Goal: Task Accomplishment & Management: Complete application form

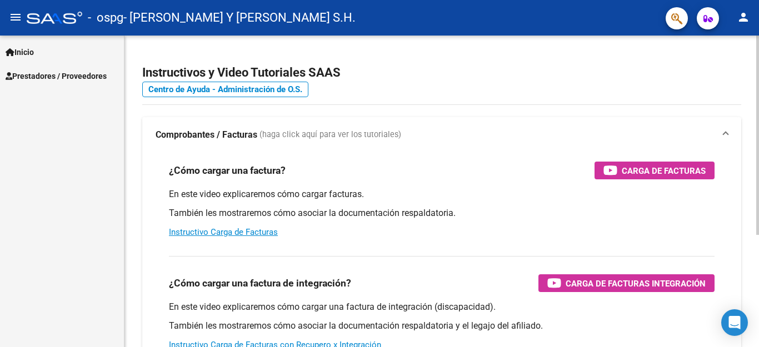
click at [682, 160] on div "¿Cómo cargar una factura? Carga de Facturas En este video explicaremos cómo car…" at bounding box center [442, 200] width 572 height 94
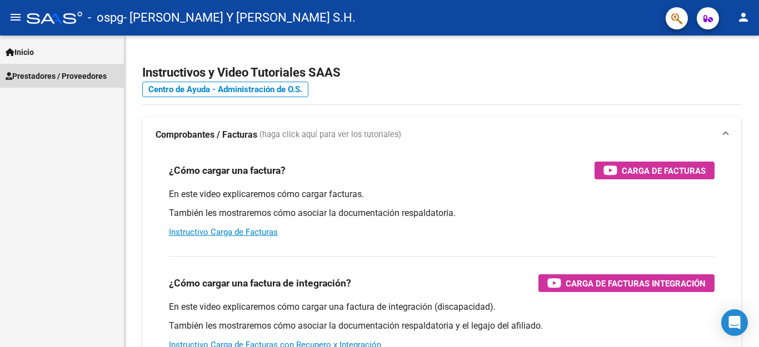
click at [63, 69] on link "Prestadores / Proveedores" at bounding box center [62, 76] width 124 height 24
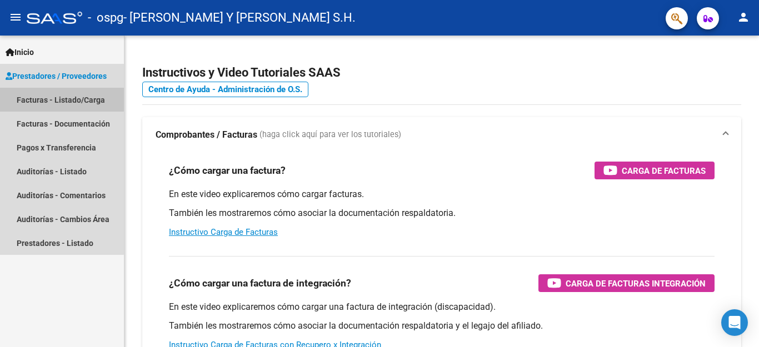
click at [47, 98] on link "Facturas - Listado/Carga" at bounding box center [62, 100] width 124 height 24
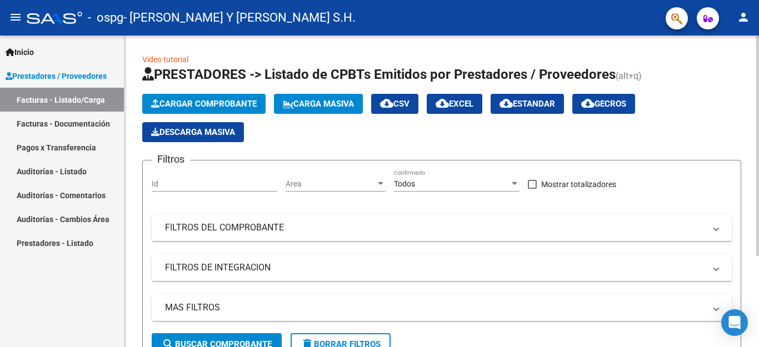
click at [182, 103] on span "Cargar Comprobante" at bounding box center [204, 104] width 106 height 10
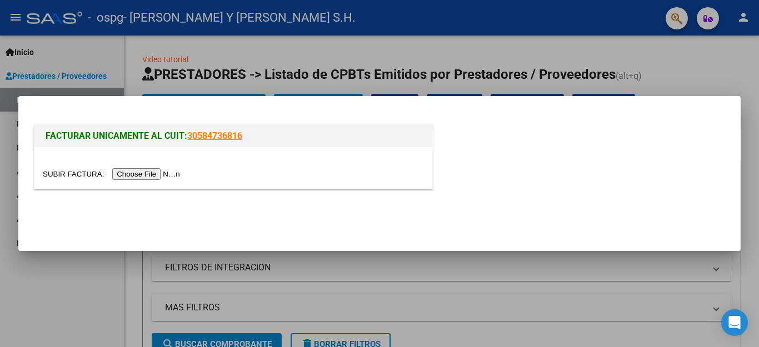
click at [148, 175] on input "file" at bounding box center [113, 174] width 141 height 12
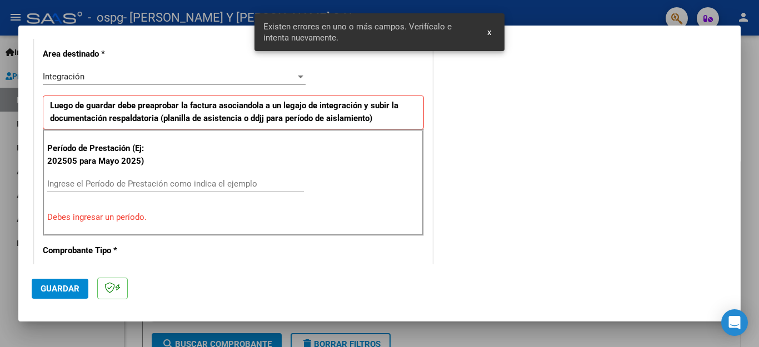
scroll to position [275, 0]
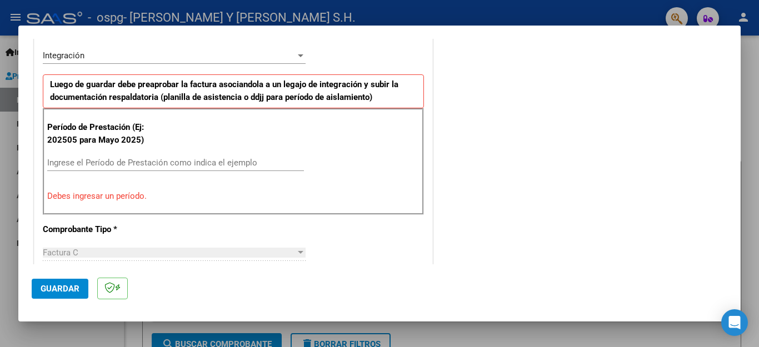
click at [102, 165] on input "Ingrese el Período de Prestación como indica el ejemplo" at bounding box center [175, 163] width 257 height 10
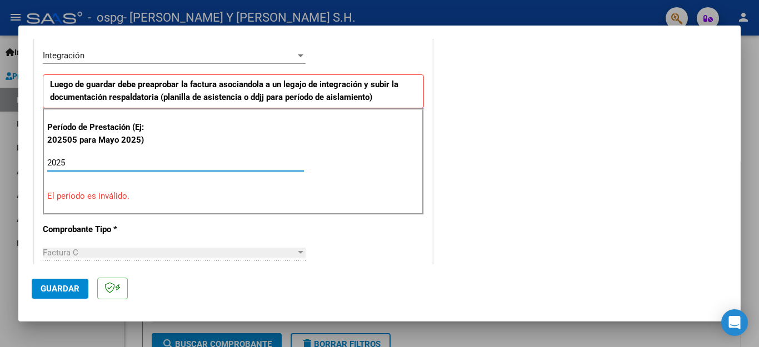
type input "20250"
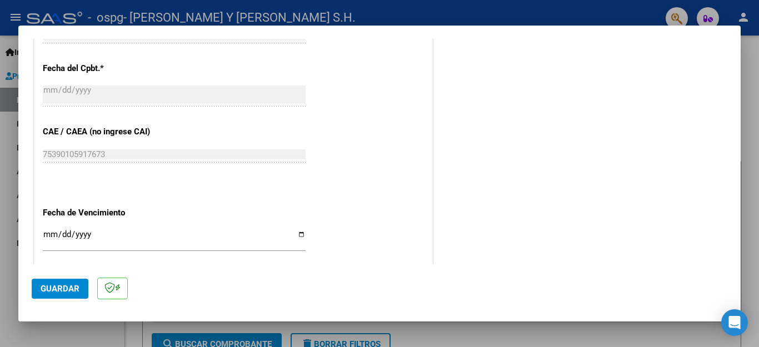
scroll to position [664, 0]
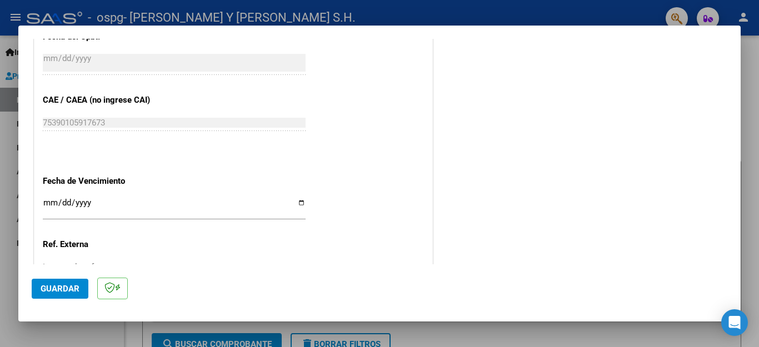
type input "202509"
click at [295, 200] on input "Ingresar la fecha" at bounding box center [174, 207] width 263 height 18
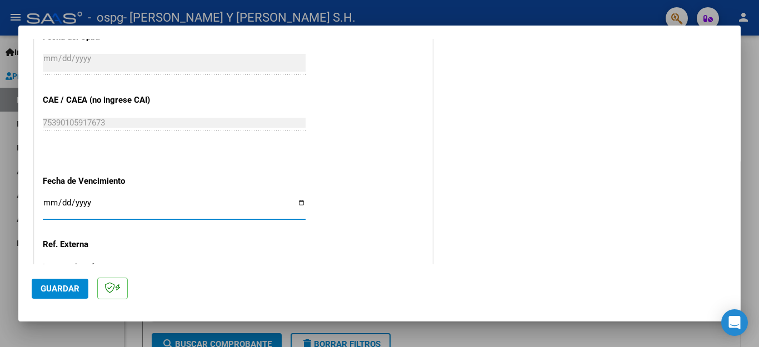
type input "[DATE]"
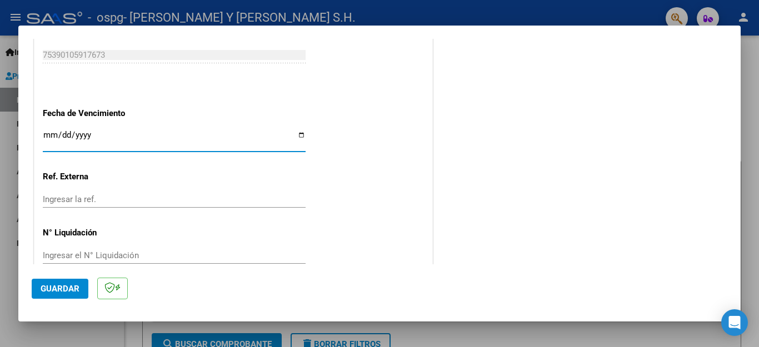
scroll to position [739, 0]
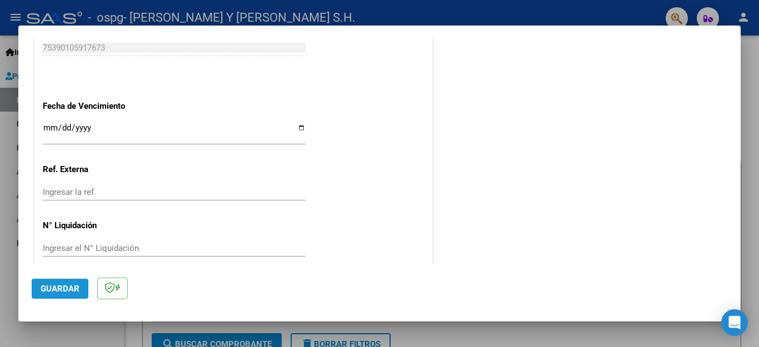
click at [32, 298] on mat-dialog-actions "Guardar" at bounding box center [380, 287] width 696 height 44
click at [47, 290] on span "Guardar" at bounding box center [60, 289] width 39 height 10
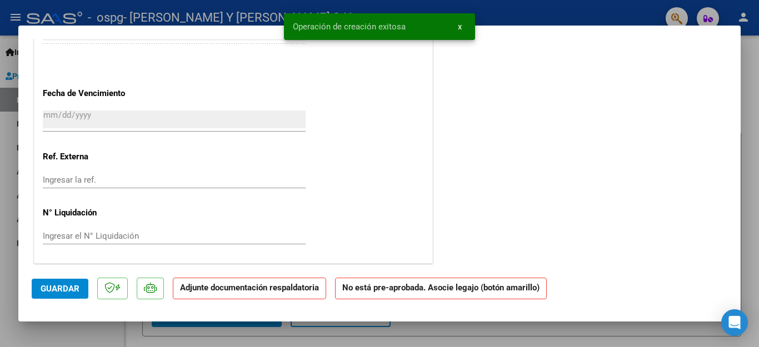
scroll to position [0, 0]
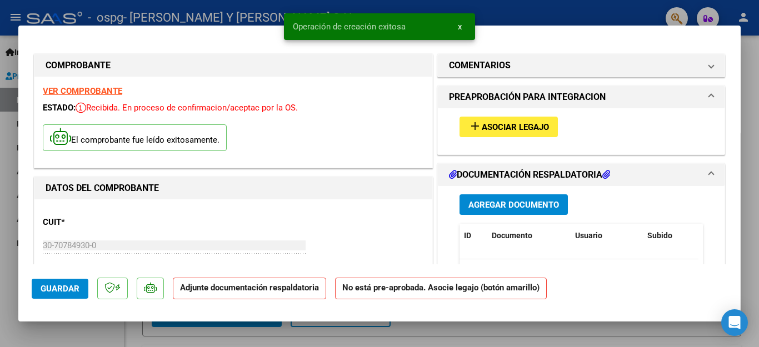
click at [502, 124] on span "Asociar Legajo" at bounding box center [515, 127] width 67 height 10
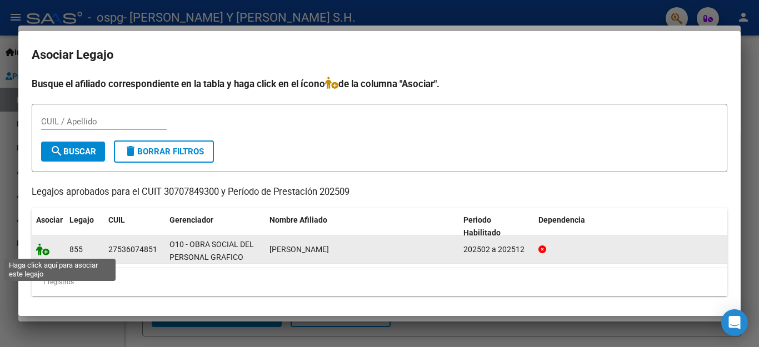
click at [44, 252] on icon at bounding box center [42, 249] width 13 height 12
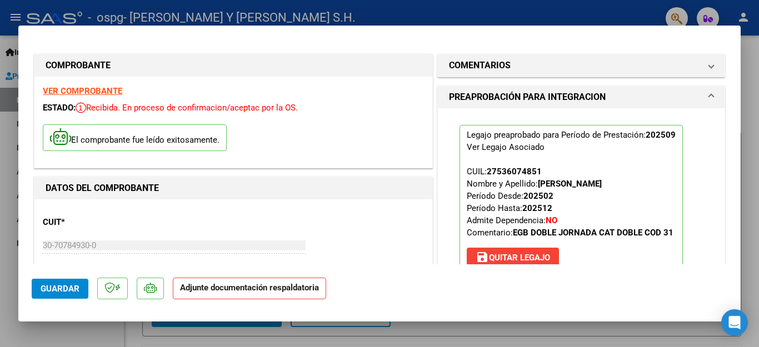
click at [264, 288] on strong "Adjunte documentación respaldatoria" at bounding box center [249, 288] width 139 height 10
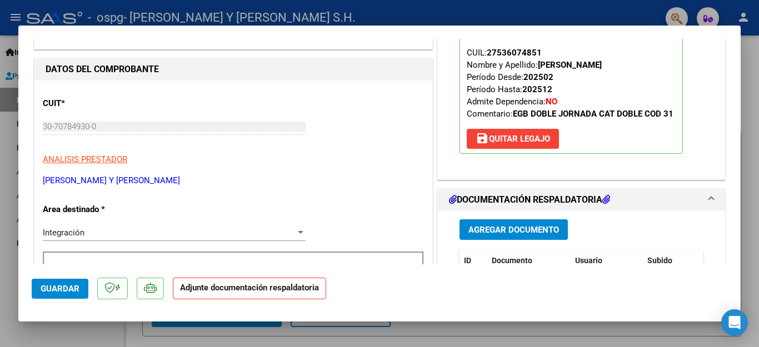
scroll to position [222, 0]
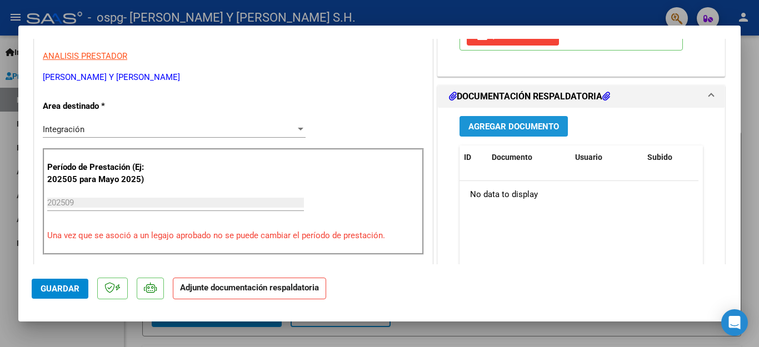
click at [500, 117] on button "Agregar Documento" at bounding box center [514, 126] width 108 height 21
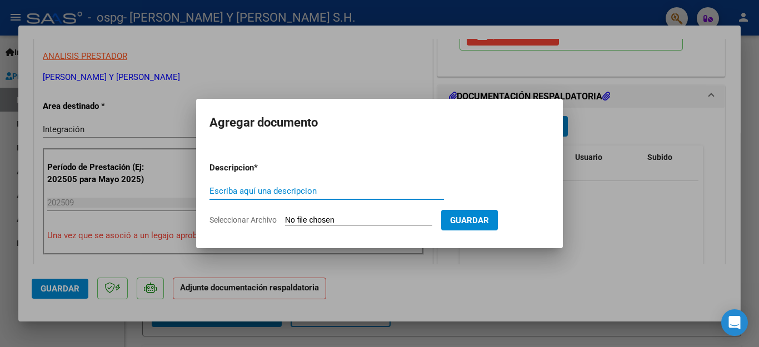
click at [258, 194] on input "Escriba aquí una descripcion" at bounding box center [327, 191] width 235 height 10
type input "asistencia"
click at [261, 217] on span "Seleccionar Archivo" at bounding box center [243, 220] width 67 height 9
click at [285, 217] on input "Seleccionar Archivo" at bounding box center [358, 221] width 147 height 11
type input "C:\fakepath\ASISTENCIA RAMIREZ ZOE SEPTIEMBRE 2025.pdf"
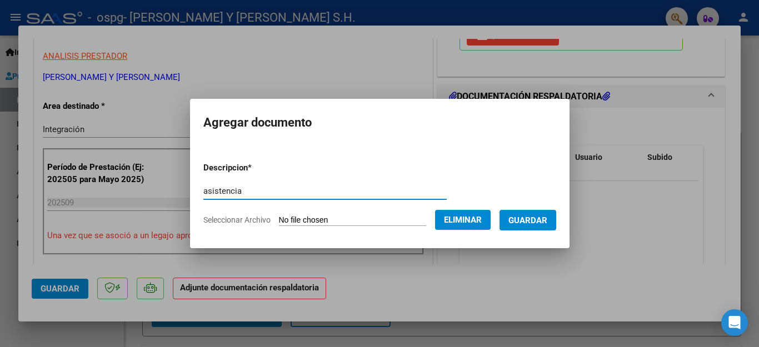
click at [328, 188] on input "asistencia" at bounding box center [324, 191] width 243 height 10
click at [538, 221] on span "Guardar" at bounding box center [528, 221] width 39 height 10
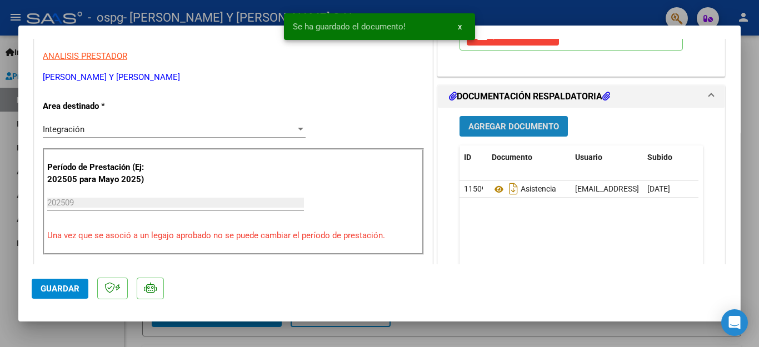
click at [495, 122] on span "Agregar Documento" at bounding box center [514, 127] width 91 height 10
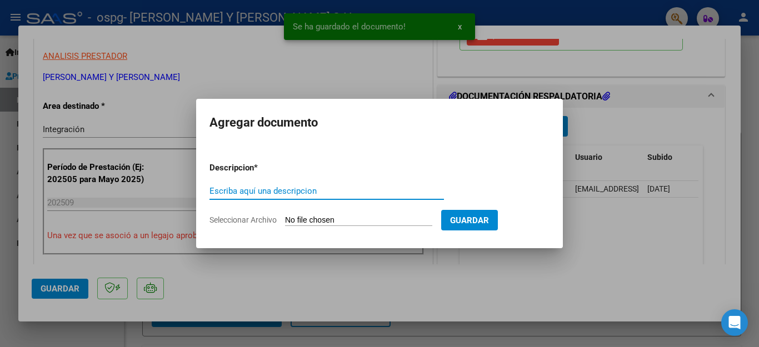
click at [250, 192] on input "Escriba aquí una descripcion" at bounding box center [327, 191] width 235 height 10
type input "autorizacion"
click at [267, 219] on span "Seleccionar Archivo" at bounding box center [243, 220] width 67 height 9
click at [285, 219] on input "Seleccionar Archivo" at bounding box center [358, 221] width 147 height 11
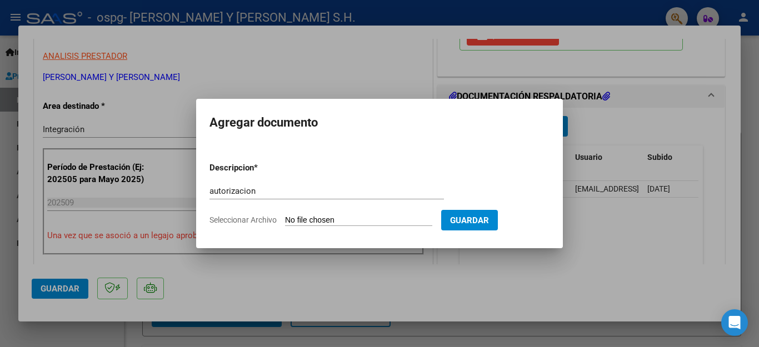
type input "C:\fakepath\AUTORIZACION RAMIREZ ZOE SEPTIEMBRE 2025.pdf"
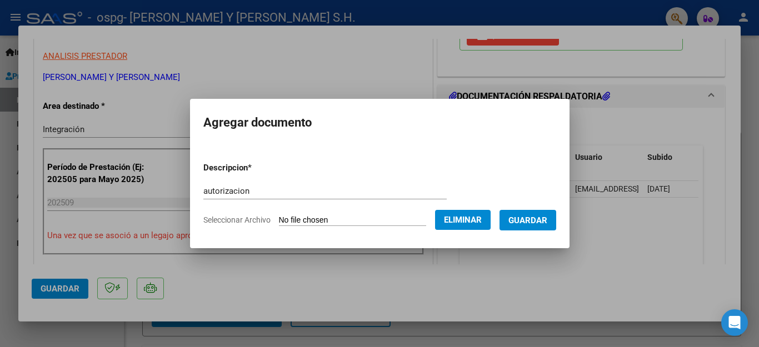
click at [522, 228] on button "Guardar" at bounding box center [528, 220] width 57 height 21
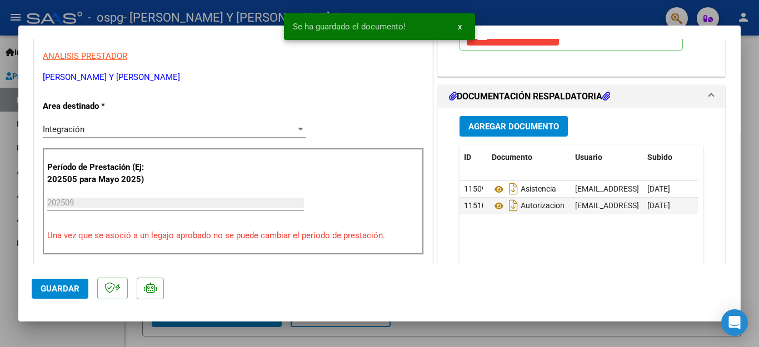
drag, startPoint x: 27, startPoint y: 285, endPoint x: 37, endPoint y: 287, distance: 9.8
click at [31, 286] on mat-dialog-container "COMPROBANTE VER COMPROBANTE ESTADO: Recibida. En proceso de confirmacion/acepta…" at bounding box center [379, 174] width 723 height 296
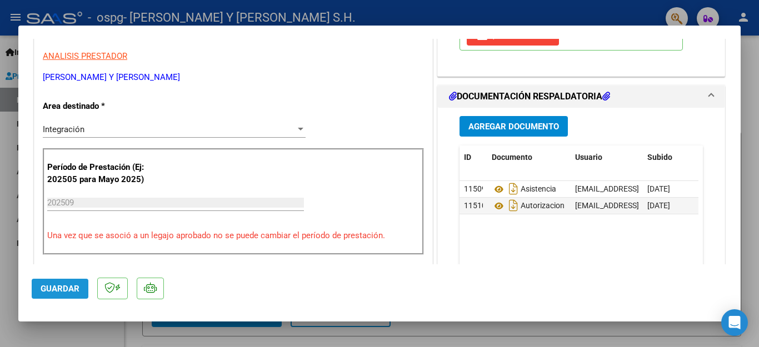
click at [37, 287] on button "Guardar" at bounding box center [60, 289] width 57 height 20
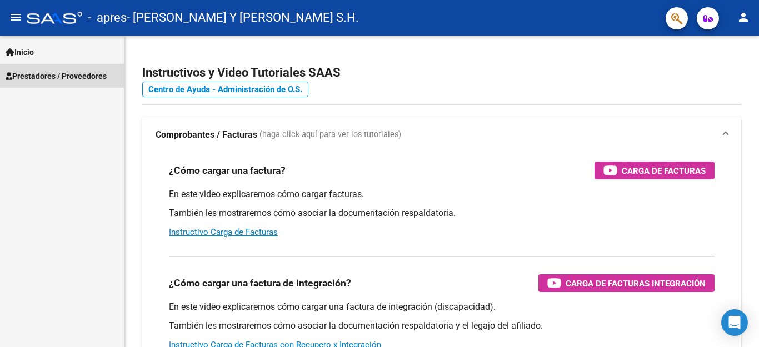
click at [56, 74] on span "Prestadores / Proveedores" at bounding box center [56, 76] width 101 height 12
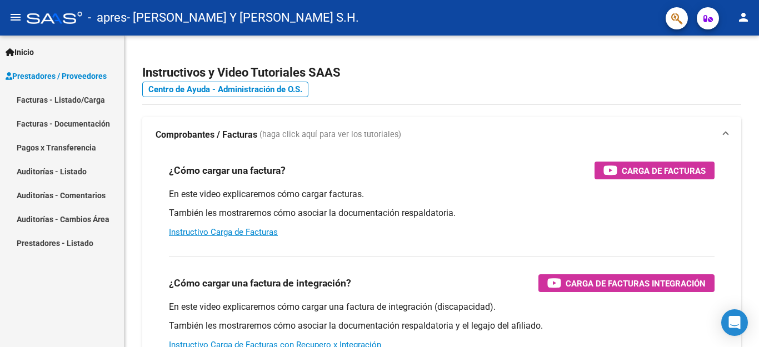
click at [56, 99] on link "Facturas - Listado/Carga" at bounding box center [62, 100] width 124 height 24
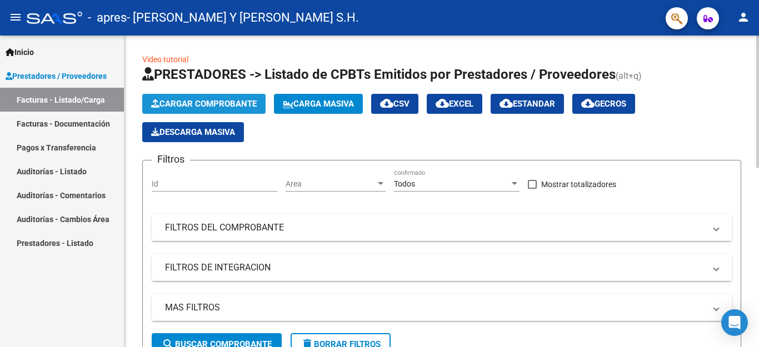
click at [223, 111] on button "Cargar Comprobante" at bounding box center [203, 104] width 123 height 20
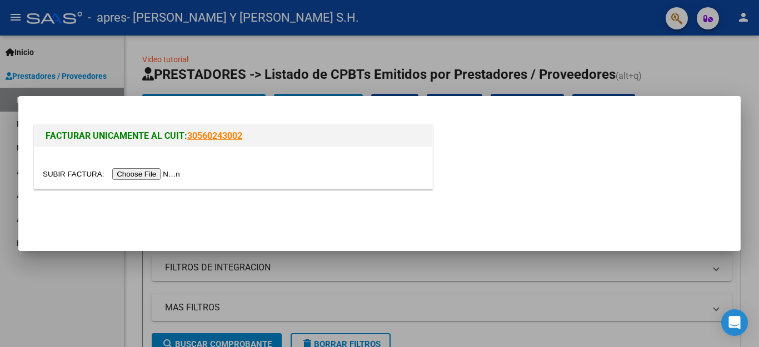
click at [161, 172] on input "file" at bounding box center [113, 174] width 141 height 12
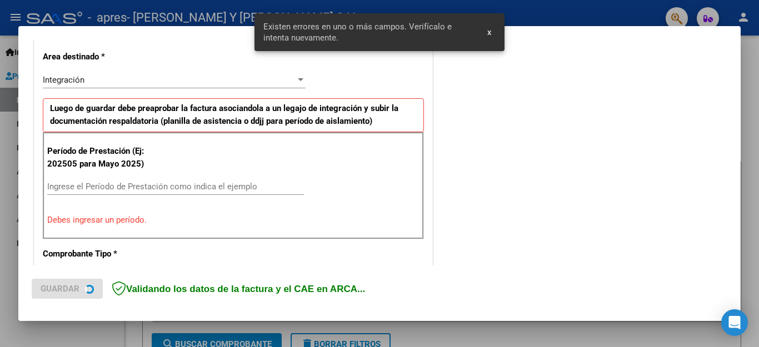
scroll to position [253, 0]
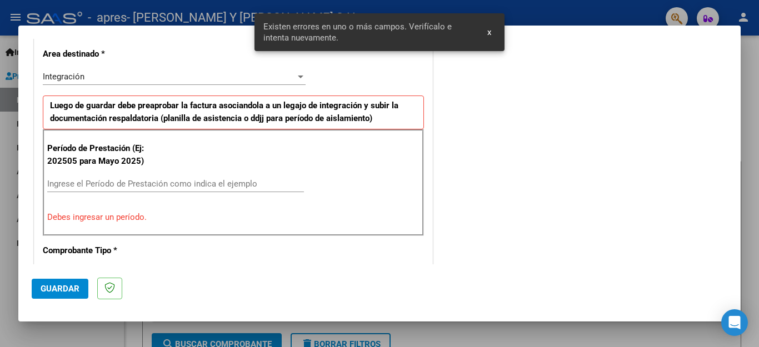
click at [123, 184] on input "Ingrese el Período de Prestación como indica el ejemplo" at bounding box center [175, 184] width 257 height 10
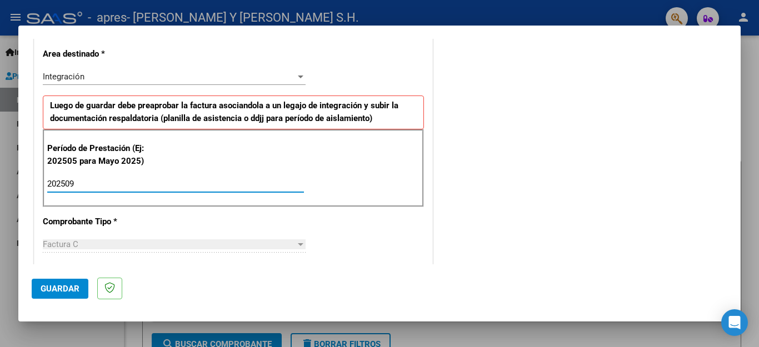
type input "202509"
click at [462, 255] on div "COMENTARIOS Comentarios del Prestador / Gerenciador:" at bounding box center [581, 281] width 292 height 966
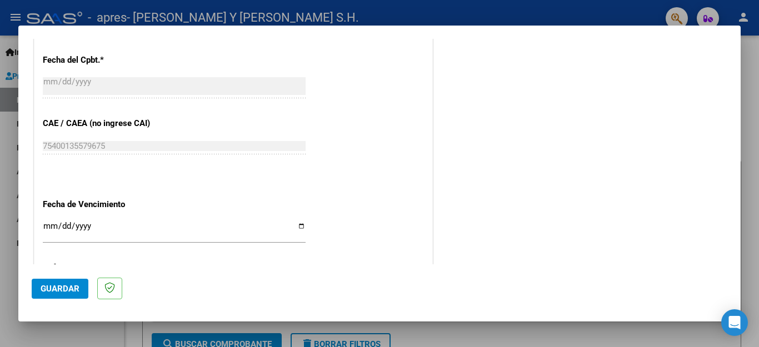
scroll to position [643, 0]
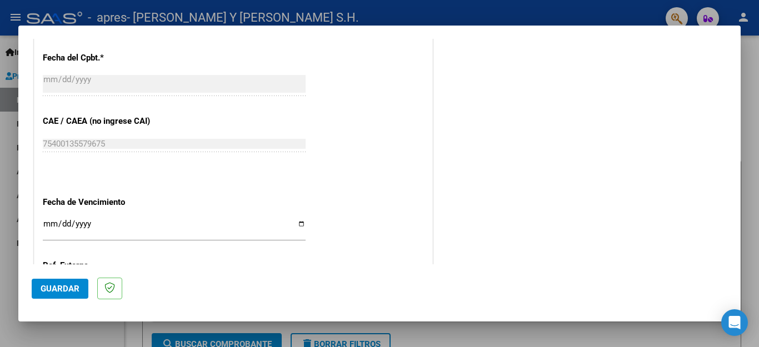
click at [296, 220] on input "Ingresar la fecha" at bounding box center [174, 229] width 263 height 18
type input "[DATE]"
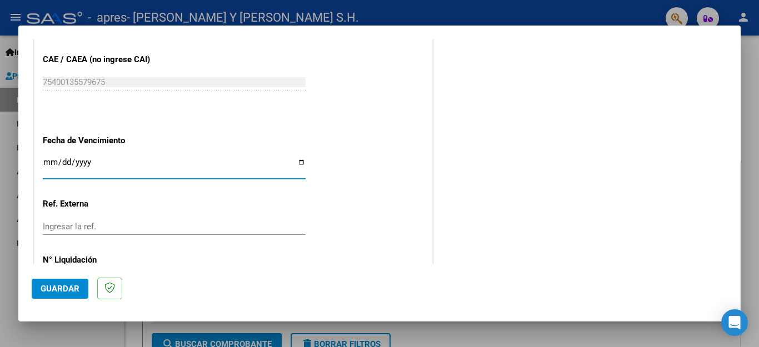
scroll to position [739, 0]
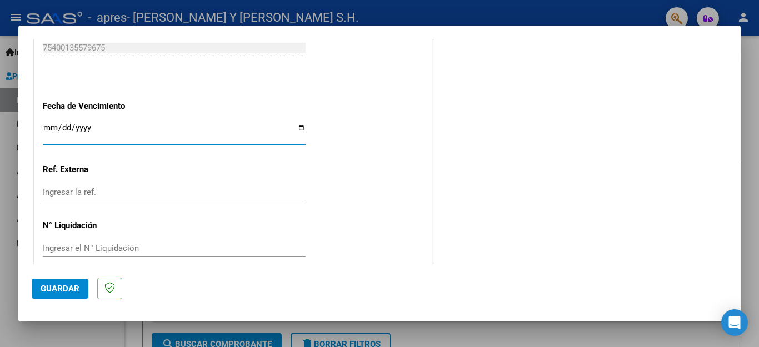
click at [66, 290] on span "Guardar" at bounding box center [60, 289] width 39 height 10
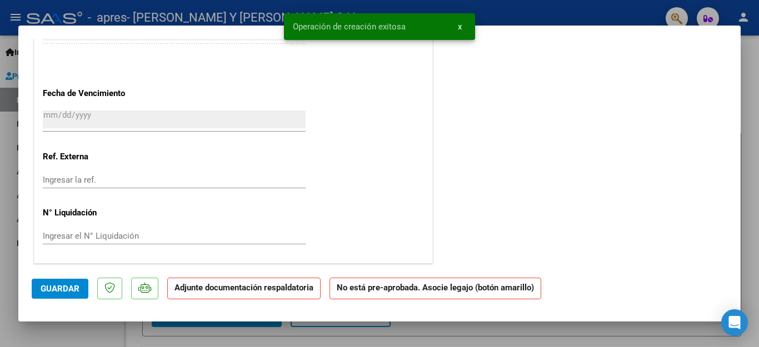
scroll to position [0, 0]
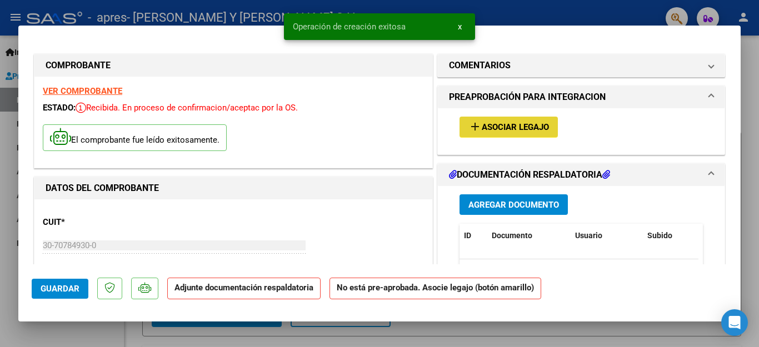
click at [490, 118] on button "add Asociar Legajo" at bounding box center [509, 127] width 98 height 21
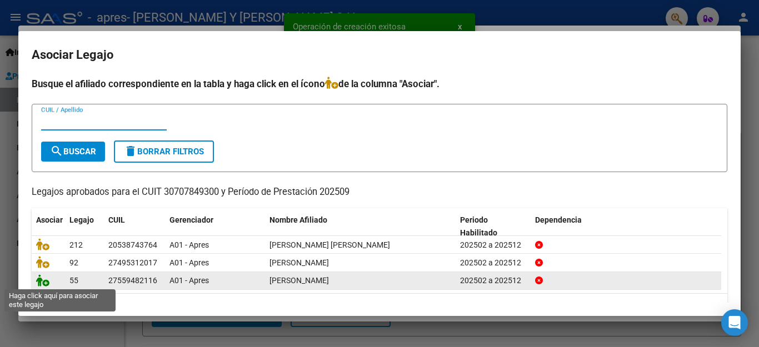
click at [47, 284] on icon at bounding box center [42, 281] width 13 height 12
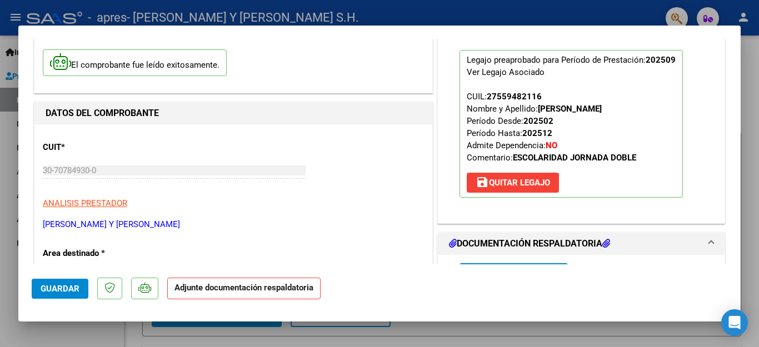
scroll to position [167, 0]
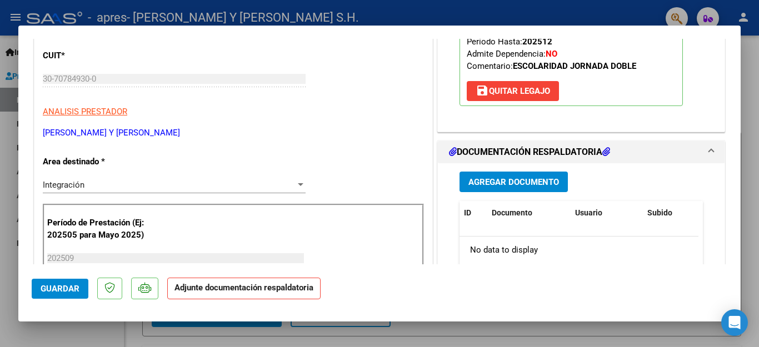
click at [523, 170] on div "Agregar Documento ID Documento Usuario Subido Acción No data to display 0 total…" at bounding box center [581, 274] width 260 height 222
click at [514, 184] on span "Agregar Documento" at bounding box center [514, 182] width 91 height 10
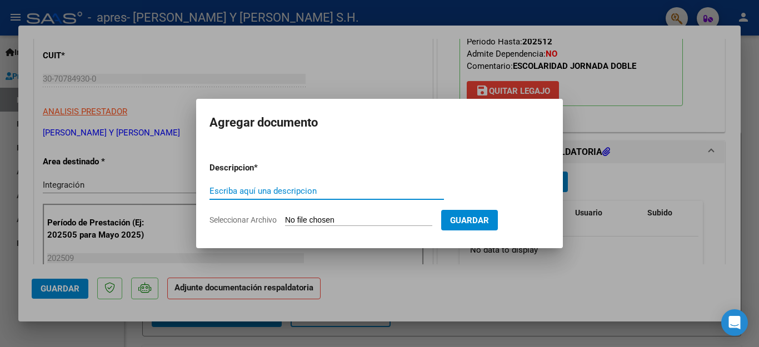
click at [254, 188] on input "Escriba aquí una descripcion" at bounding box center [327, 191] width 235 height 10
type input "ASISTENCIA"
click at [305, 216] on input "Seleccionar Archivo" at bounding box center [358, 221] width 147 height 11
type input "C:\fakepath\ASISTENCIA [PERSON_NAME] [DATE].pdf"
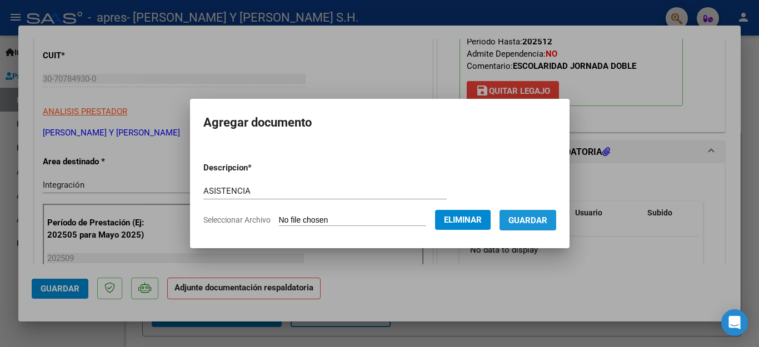
click at [529, 225] on span "Guardar" at bounding box center [528, 221] width 39 height 10
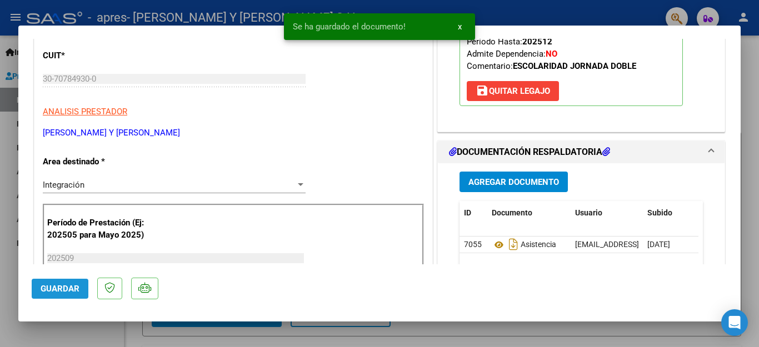
click at [55, 287] on span "Guardar" at bounding box center [60, 289] width 39 height 10
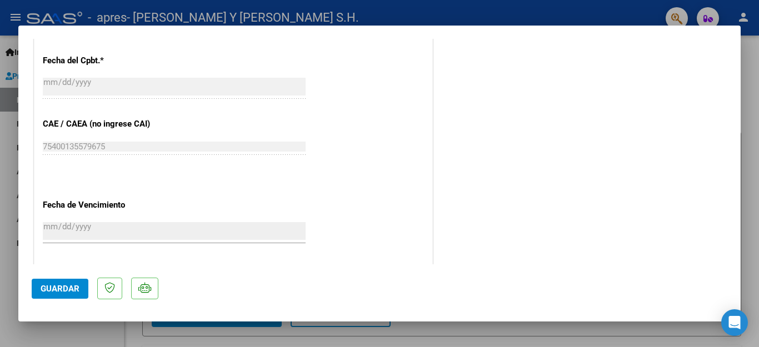
scroll to position [723, 0]
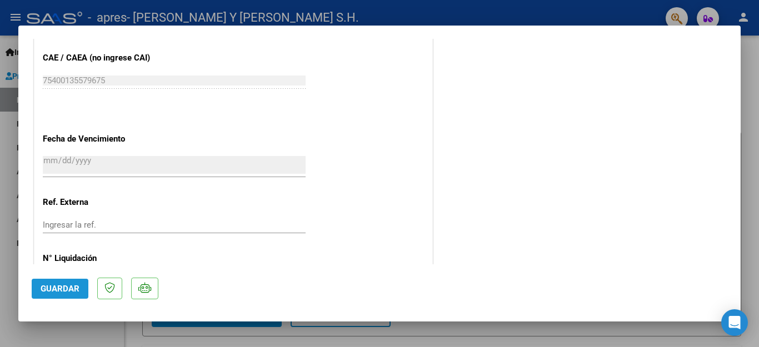
click at [55, 289] on span "Guardar" at bounding box center [60, 289] width 39 height 10
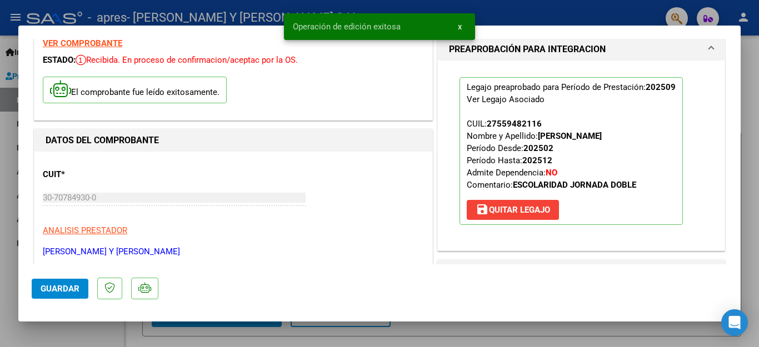
scroll to position [0, 0]
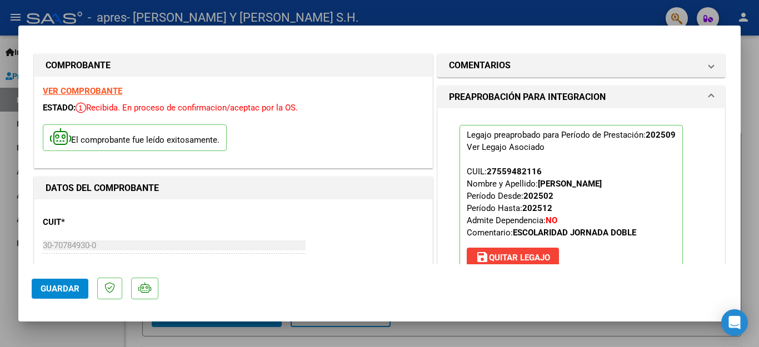
click at [618, 7] on div at bounding box center [379, 173] width 759 height 347
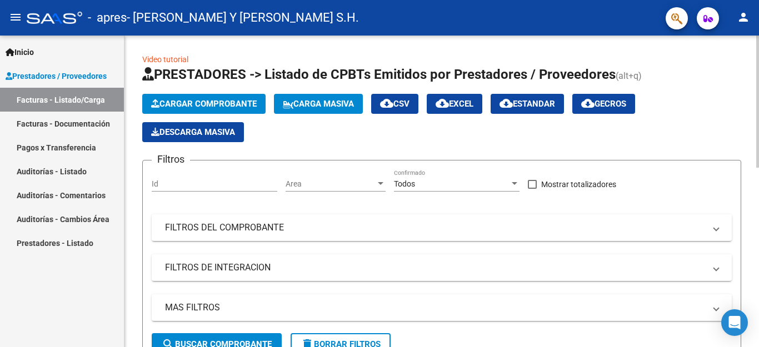
click at [173, 99] on span "Cargar Comprobante" at bounding box center [204, 104] width 106 height 10
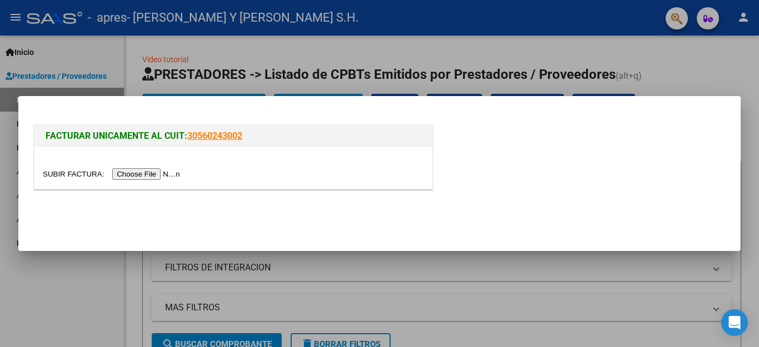
click at [133, 174] on input "file" at bounding box center [113, 174] width 141 height 12
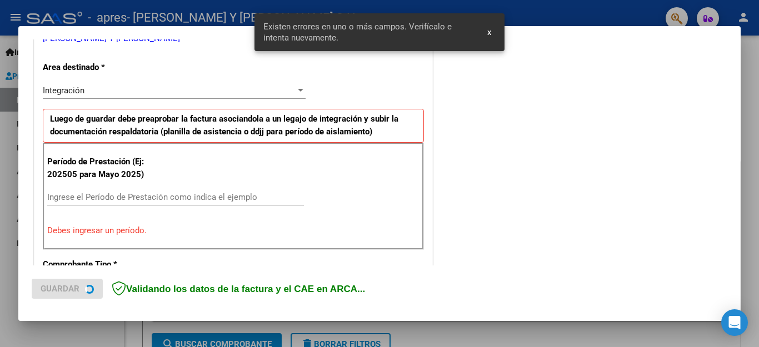
scroll to position [253, 0]
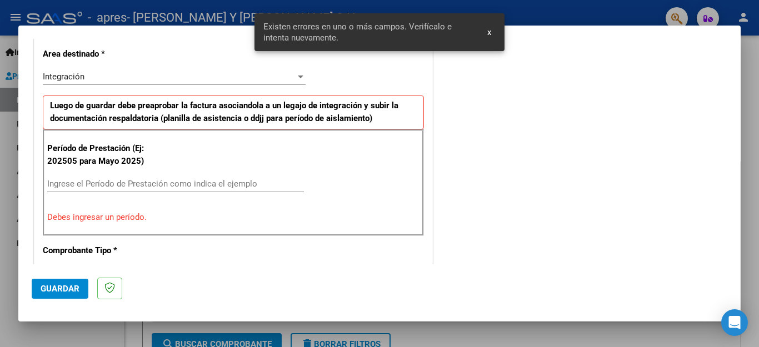
click at [135, 186] on input "Ingrese el Período de Prestación como indica el ejemplo" at bounding box center [175, 184] width 257 height 10
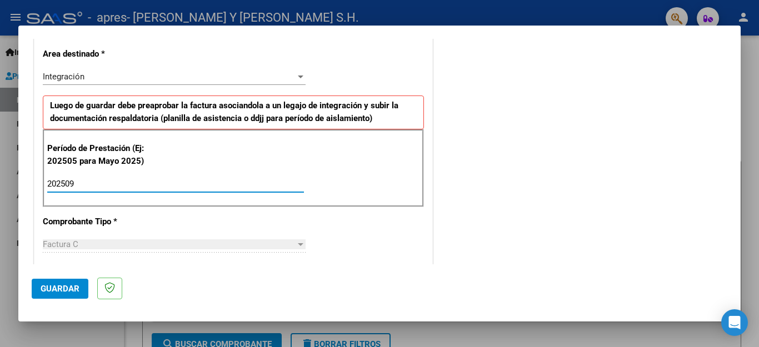
type input "202509"
click at [397, 253] on div "CUIT * 30-70784930-0 Ingresar CUIT ANALISIS PRESTADOR [PERSON_NAME] Y [PERSON_N…" at bounding box center [233, 343] width 398 height 836
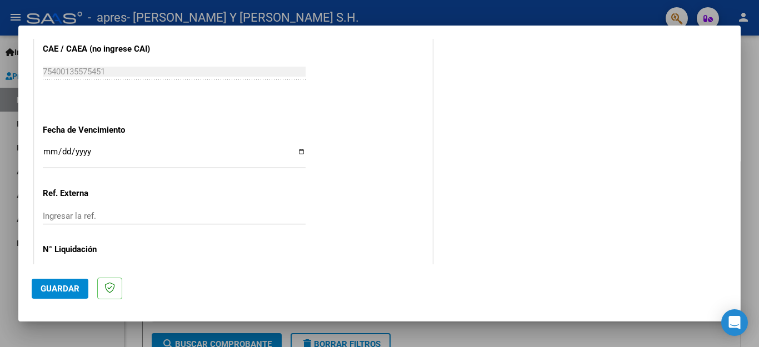
scroll to position [739, 0]
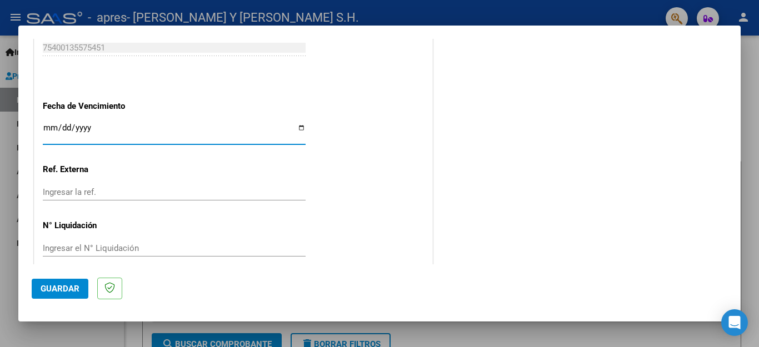
click at [301, 123] on input "Ingresar la fecha" at bounding box center [174, 132] width 263 height 18
type input "[DATE]"
click at [72, 290] on span "Guardar" at bounding box center [60, 289] width 39 height 10
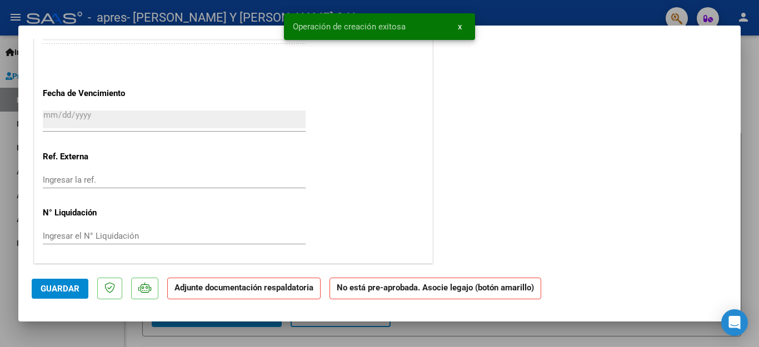
scroll to position [0, 0]
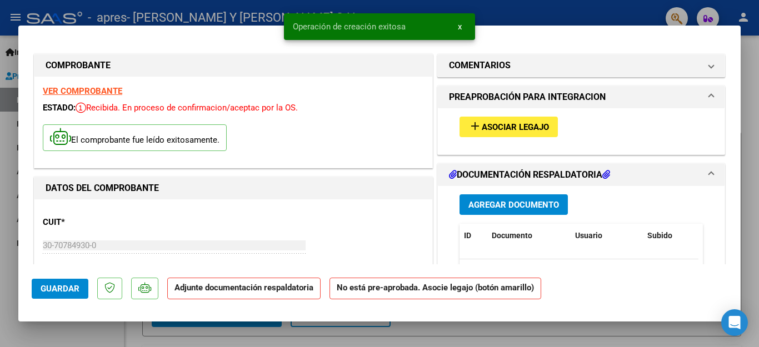
click at [476, 119] on mat-icon "add" at bounding box center [475, 125] width 13 height 13
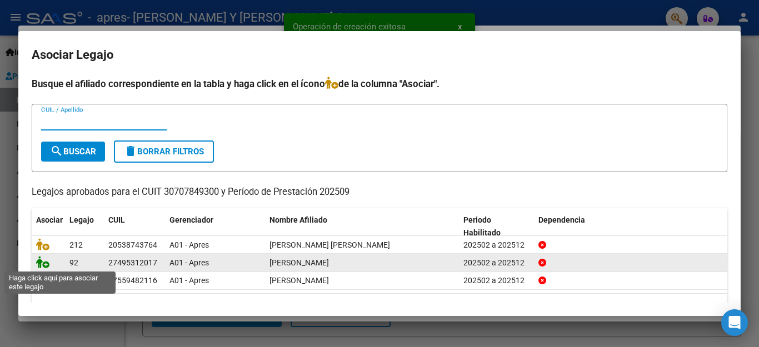
click at [44, 265] on icon at bounding box center [42, 262] width 13 height 12
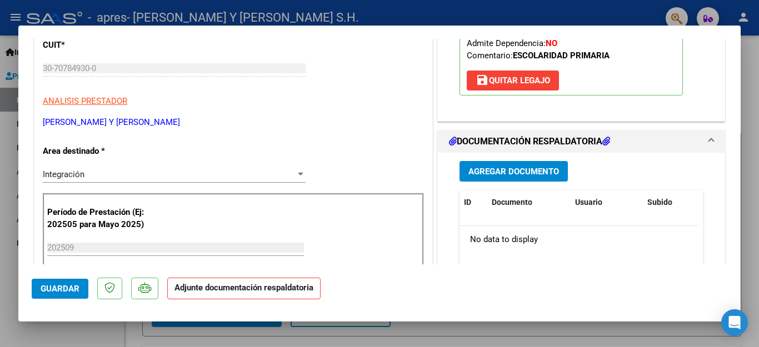
scroll to position [222, 0]
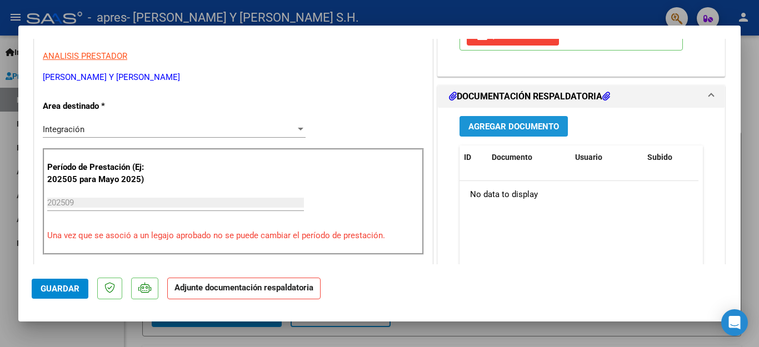
click at [549, 133] on button "Agregar Documento" at bounding box center [514, 126] width 108 height 21
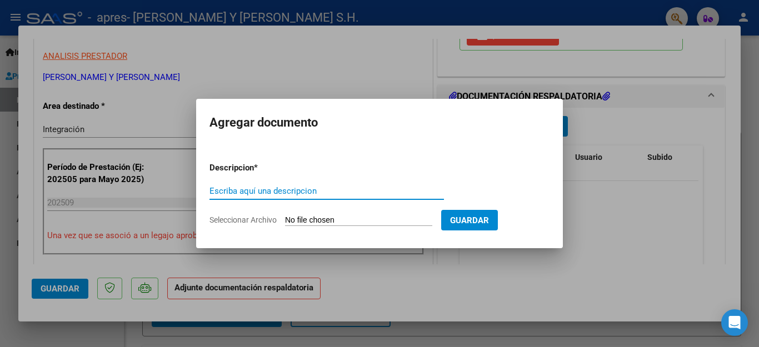
click at [260, 194] on input "Escriba aquí una descripcion" at bounding box center [327, 191] width 235 height 10
type input "ASISTENCIA"
click at [294, 222] on input "Seleccionar Archivo" at bounding box center [358, 221] width 147 height 11
type input "C:\fakepath\ASISTENCIA [PERSON_NAME] [DATE].pdf"
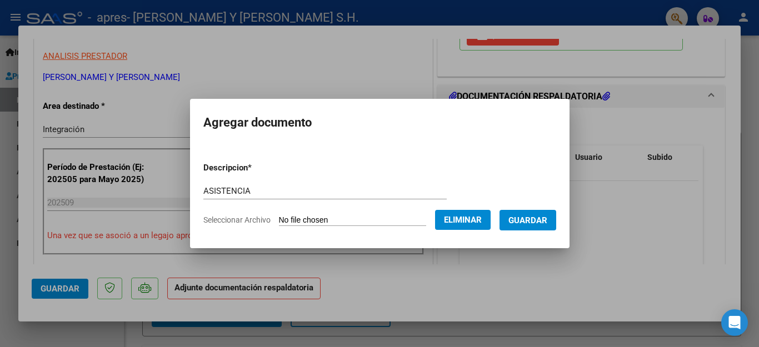
click at [538, 218] on span "Guardar" at bounding box center [528, 221] width 39 height 10
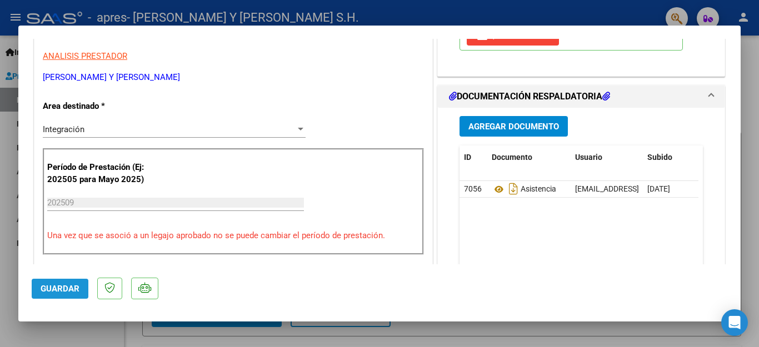
click at [81, 293] on button "Guardar" at bounding box center [60, 289] width 57 height 20
click at [544, 4] on div at bounding box center [379, 173] width 759 height 347
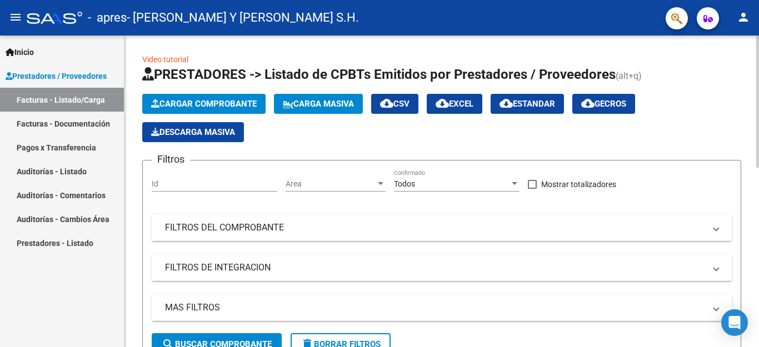
click at [196, 105] on span "Cargar Comprobante" at bounding box center [204, 104] width 106 height 10
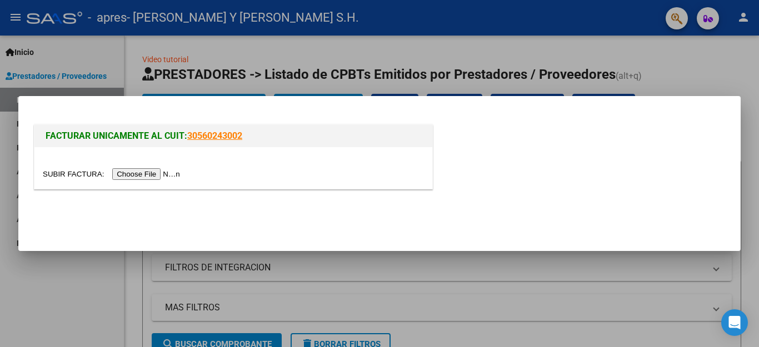
click at [154, 175] on input "file" at bounding box center [113, 174] width 141 height 12
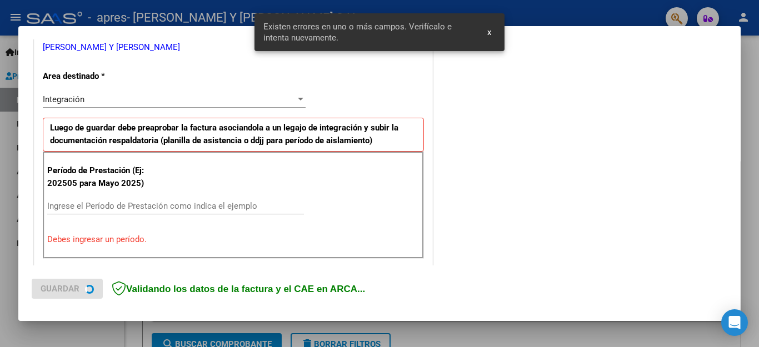
scroll to position [253, 0]
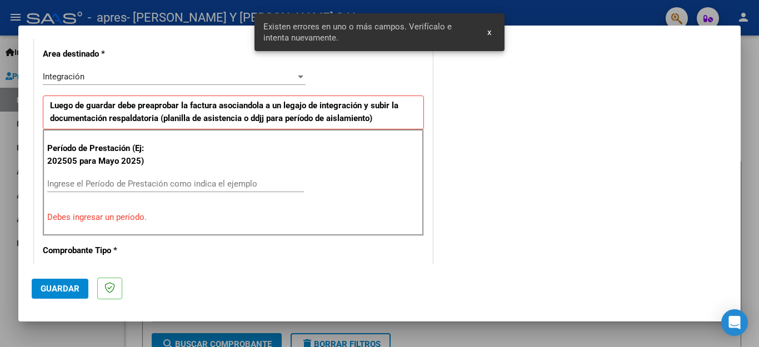
click at [104, 181] on input "Ingrese el Período de Prestación como indica el ejemplo" at bounding box center [175, 184] width 257 height 10
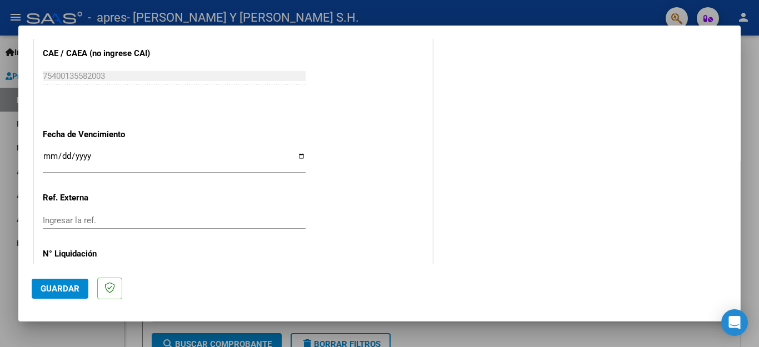
scroll to position [739, 0]
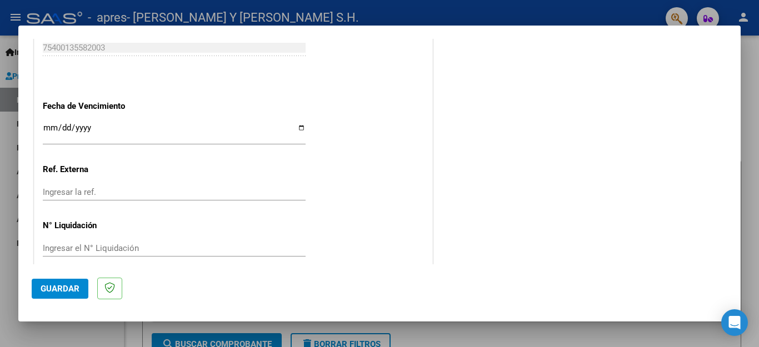
type input "202509"
click at [297, 123] on input "Ingresar la fecha" at bounding box center [174, 132] width 263 height 18
type input "[DATE]"
click at [77, 282] on button "Guardar" at bounding box center [60, 289] width 57 height 20
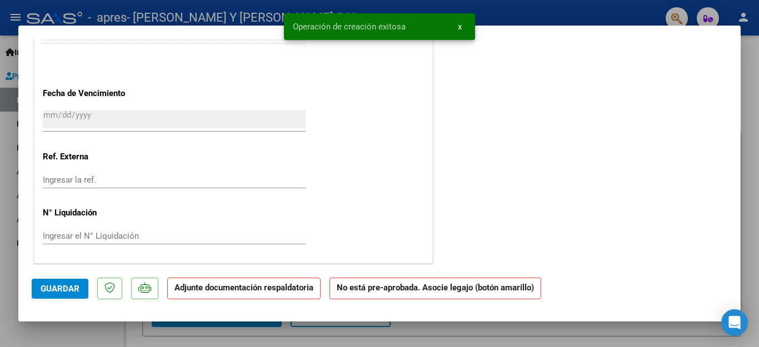
scroll to position [0, 0]
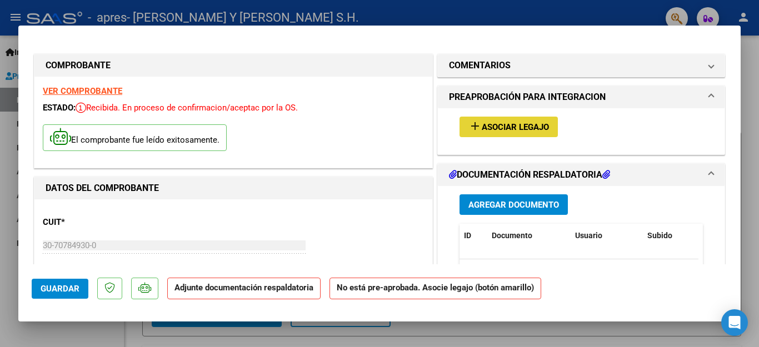
click at [532, 119] on button "add Asociar Legajo" at bounding box center [509, 127] width 98 height 21
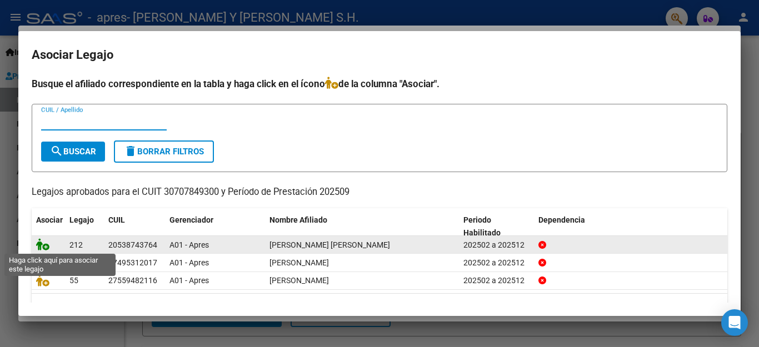
click at [44, 248] on icon at bounding box center [42, 244] width 13 height 12
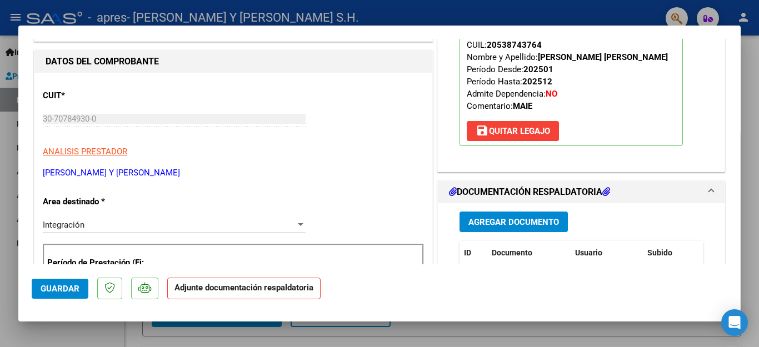
scroll to position [278, 0]
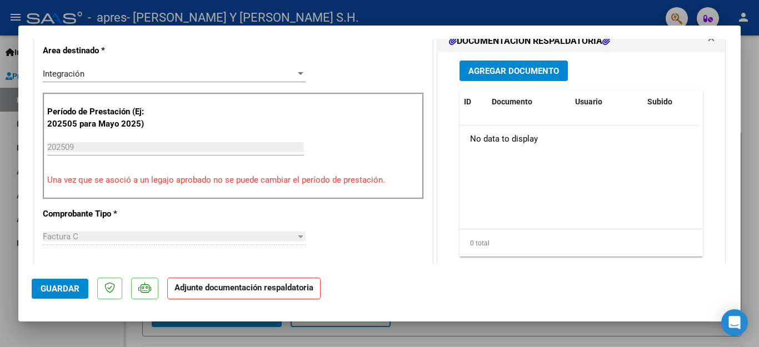
click at [497, 73] on span "Agregar Documento" at bounding box center [514, 71] width 91 height 10
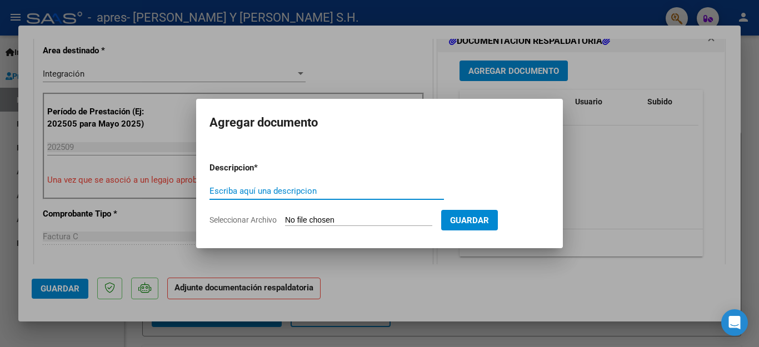
click at [257, 168] on span "*" at bounding box center [256, 168] width 4 height 10
click at [266, 191] on input "Escriba aquí una descripcion" at bounding box center [327, 191] width 235 height 10
type input "ASISTENCIA"
click at [301, 222] on input "Seleccionar Archivo" at bounding box center [358, 221] width 147 height 11
type input "C:\fakepath\ASISTENCIA [PERSON_NAME] - [DATE].pdf"
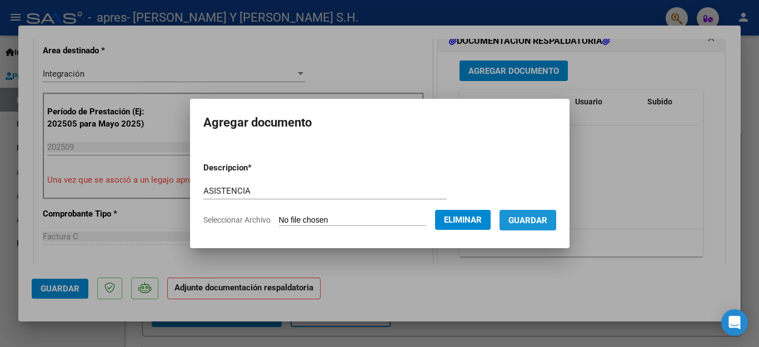
click at [510, 226] on button "Guardar" at bounding box center [528, 220] width 57 height 21
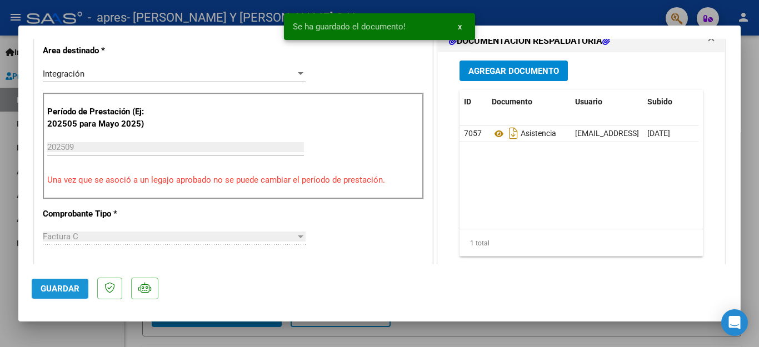
click at [82, 288] on button "Guardar" at bounding box center [60, 289] width 57 height 20
